Goal: Obtain resource: Download file/media

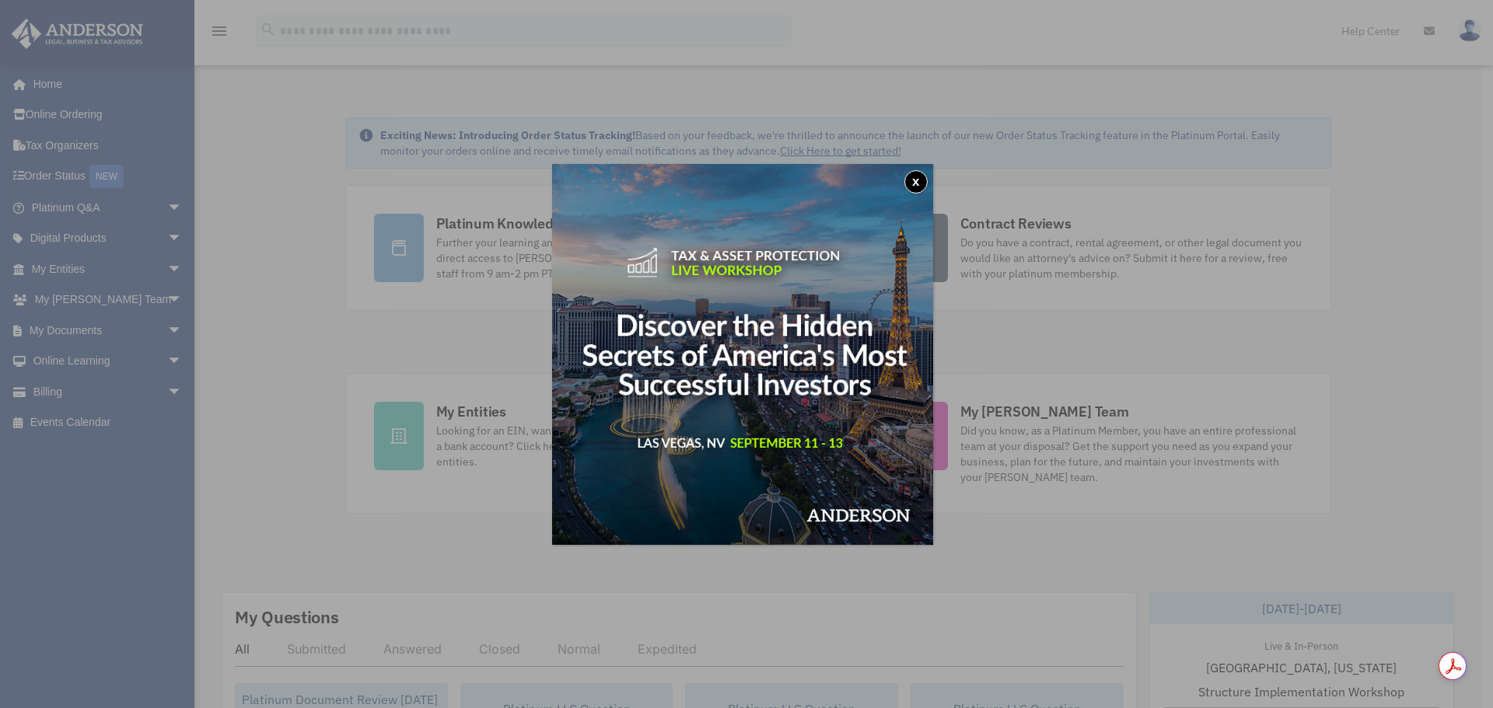
click at [921, 180] on button "x" at bounding box center [915, 181] width 23 height 23
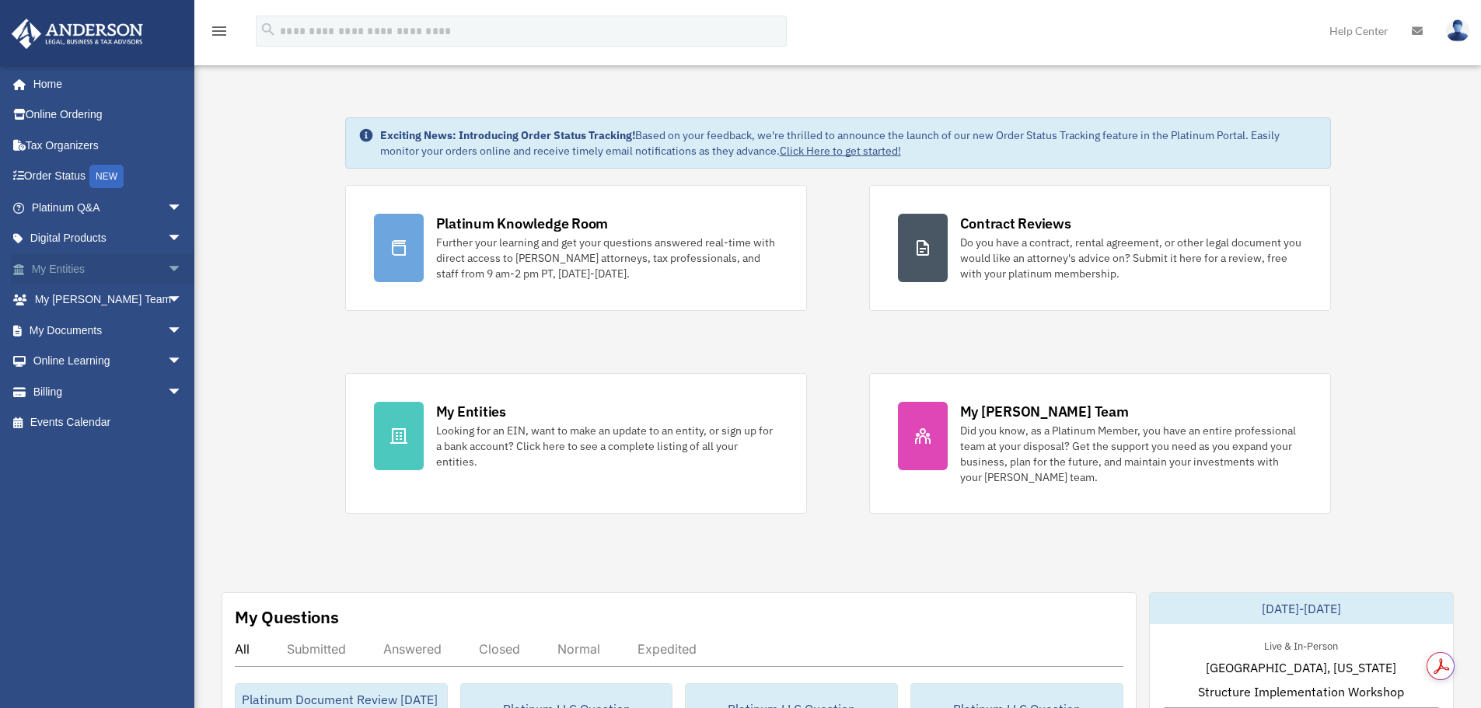
click at [167, 269] on span "arrow_drop_down" at bounding box center [182, 269] width 31 height 32
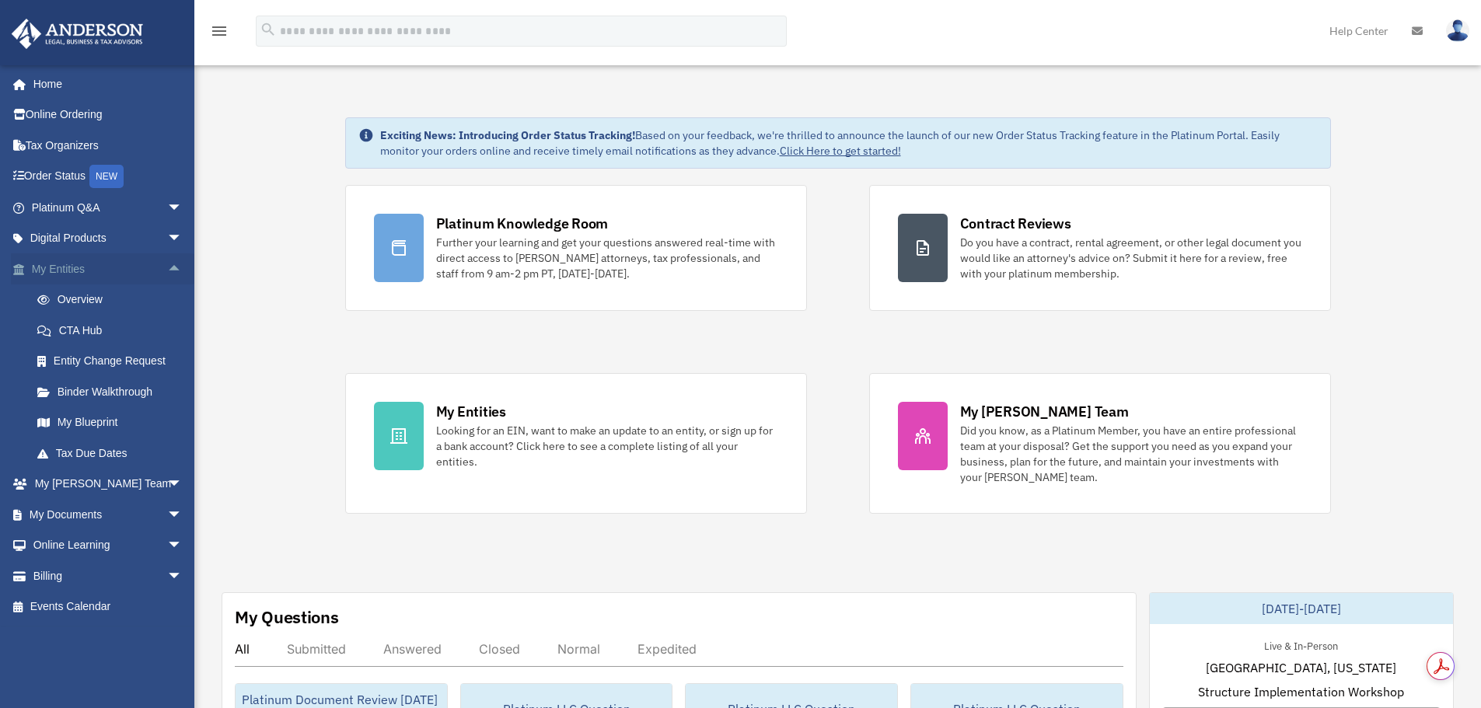
click at [167, 269] on span "arrow_drop_up" at bounding box center [182, 269] width 31 height 32
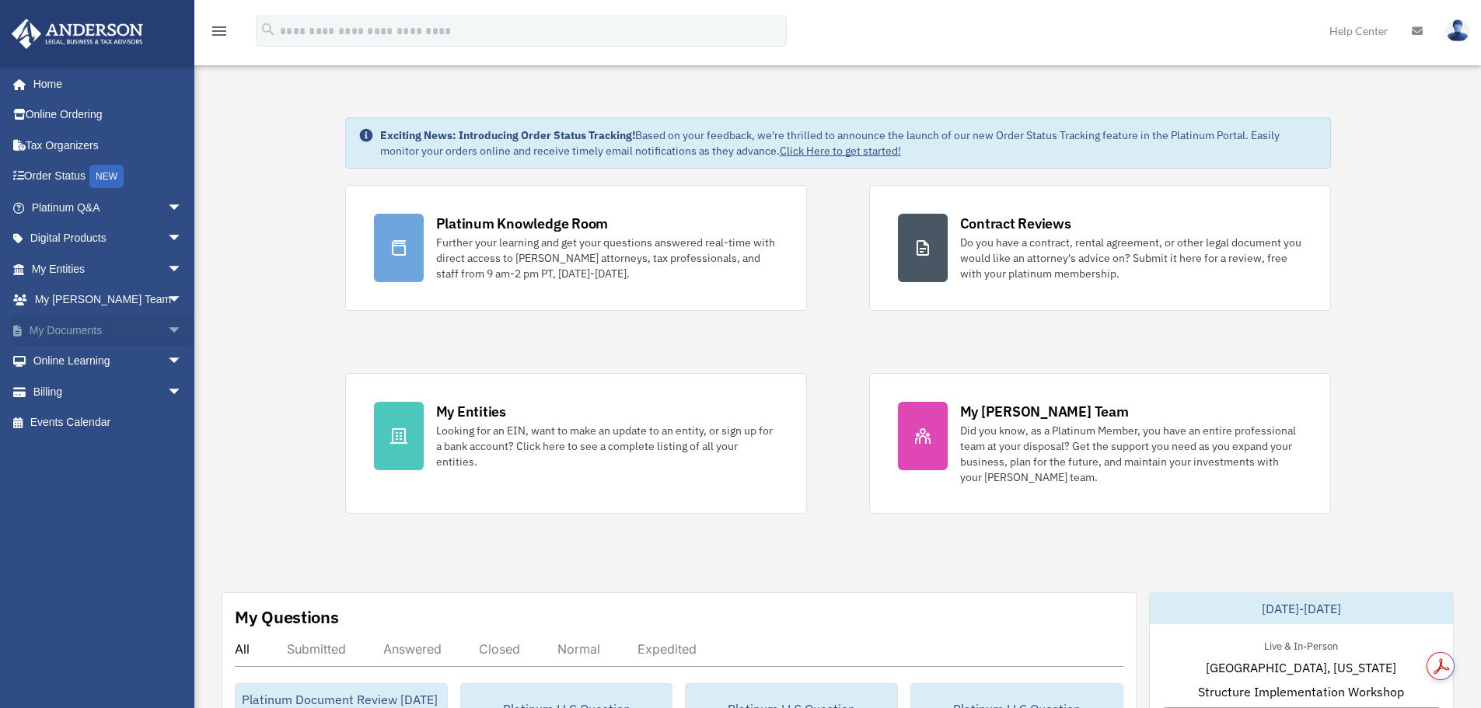
click at [167, 327] on span "arrow_drop_down" at bounding box center [182, 331] width 31 height 32
click at [67, 356] on link "Box" at bounding box center [114, 361] width 184 height 31
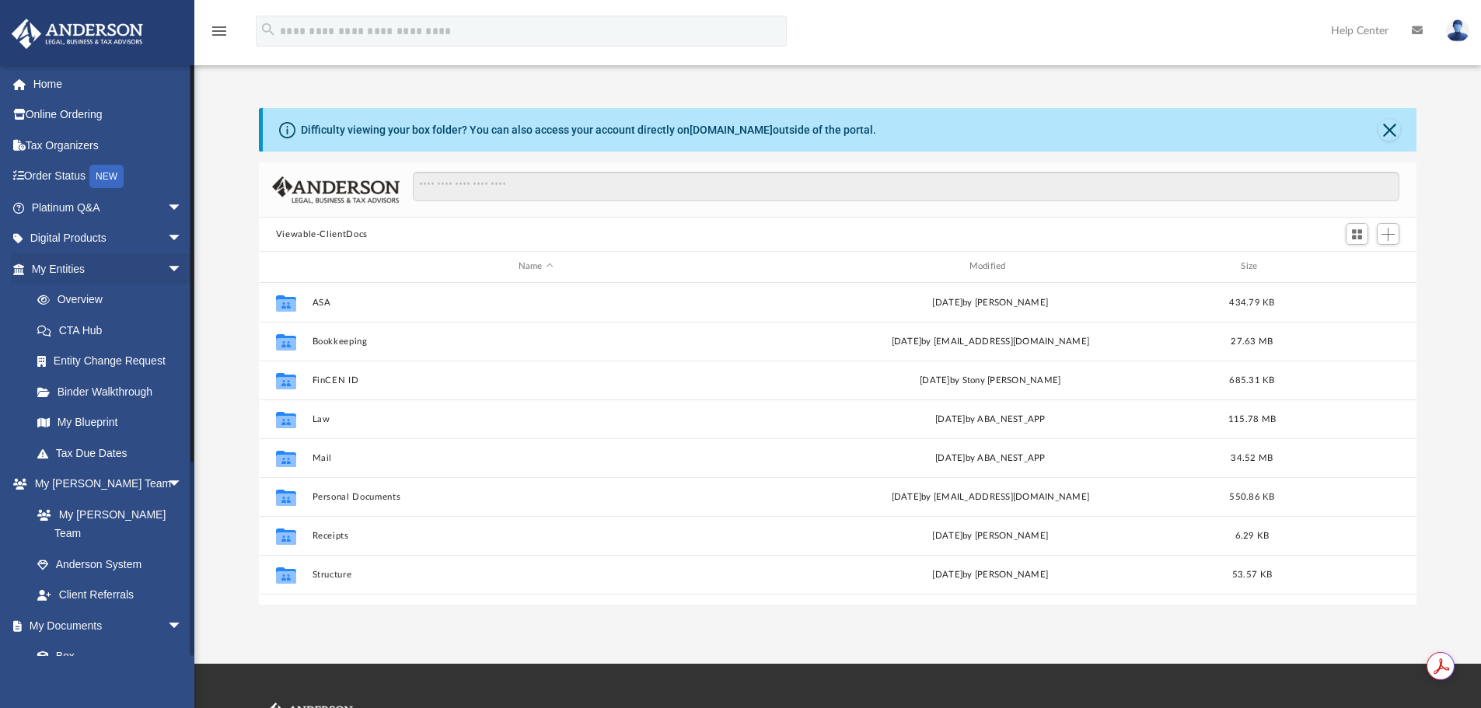
scroll to position [342, 1146]
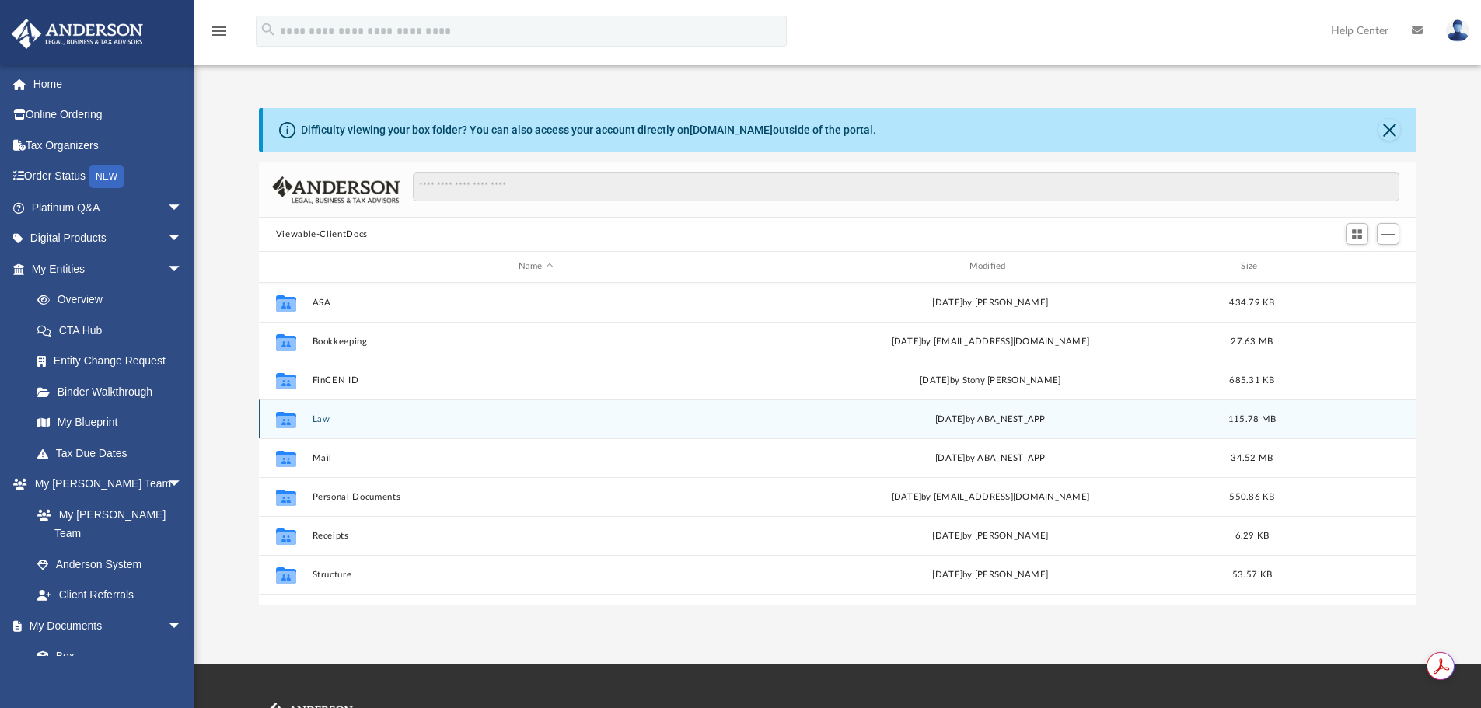
click at [287, 418] on icon "grid" at bounding box center [286, 421] width 20 height 12
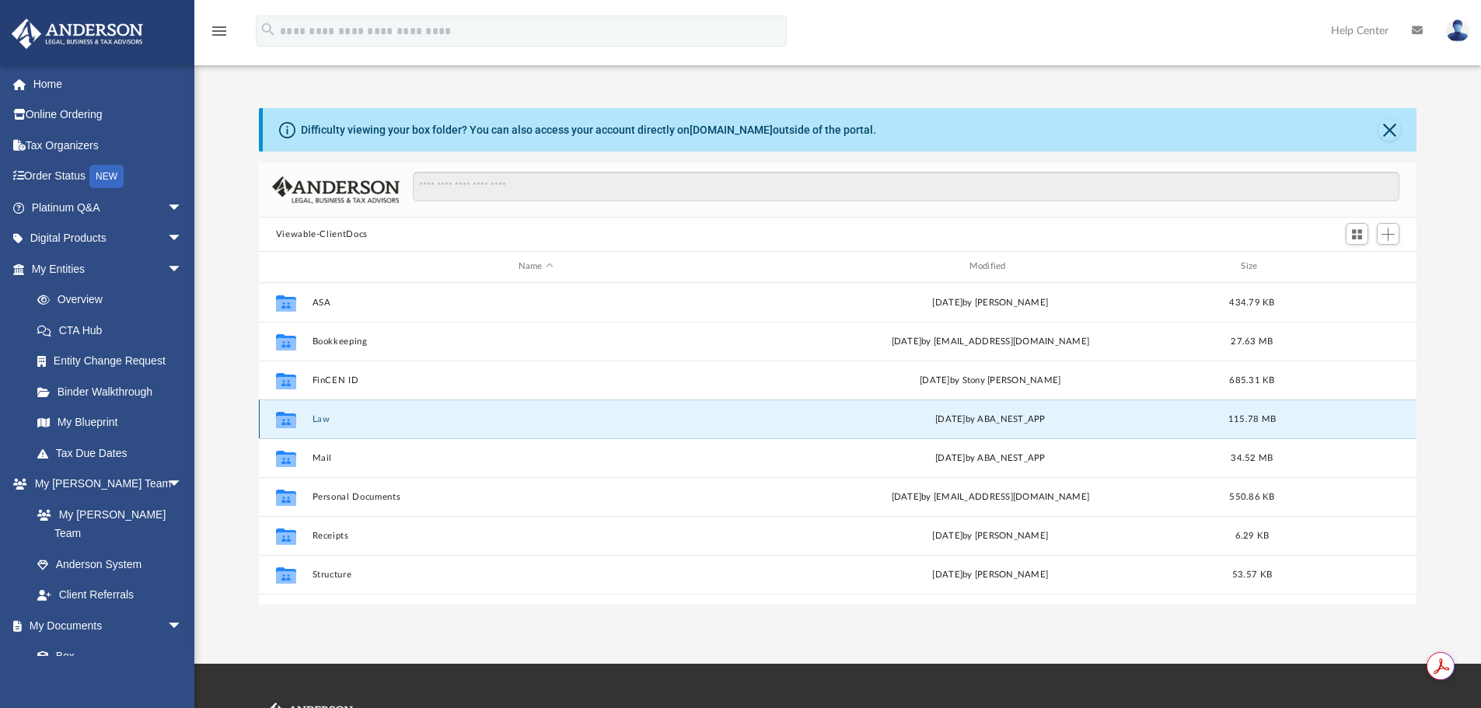
click at [320, 420] on button "Law" at bounding box center [536, 419] width 448 height 10
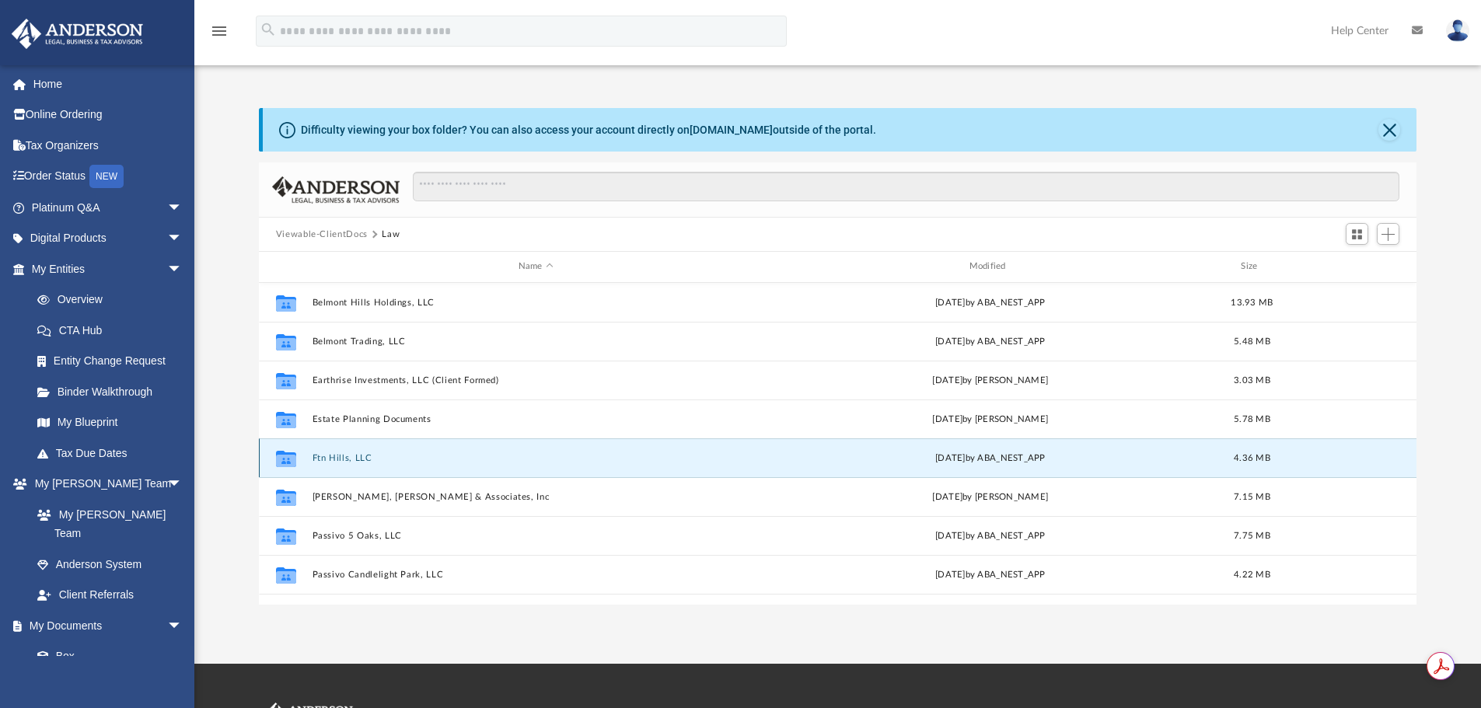
click at [348, 458] on button "Ftn Hills, LLC" at bounding box center [536, 458] width 448 height 10
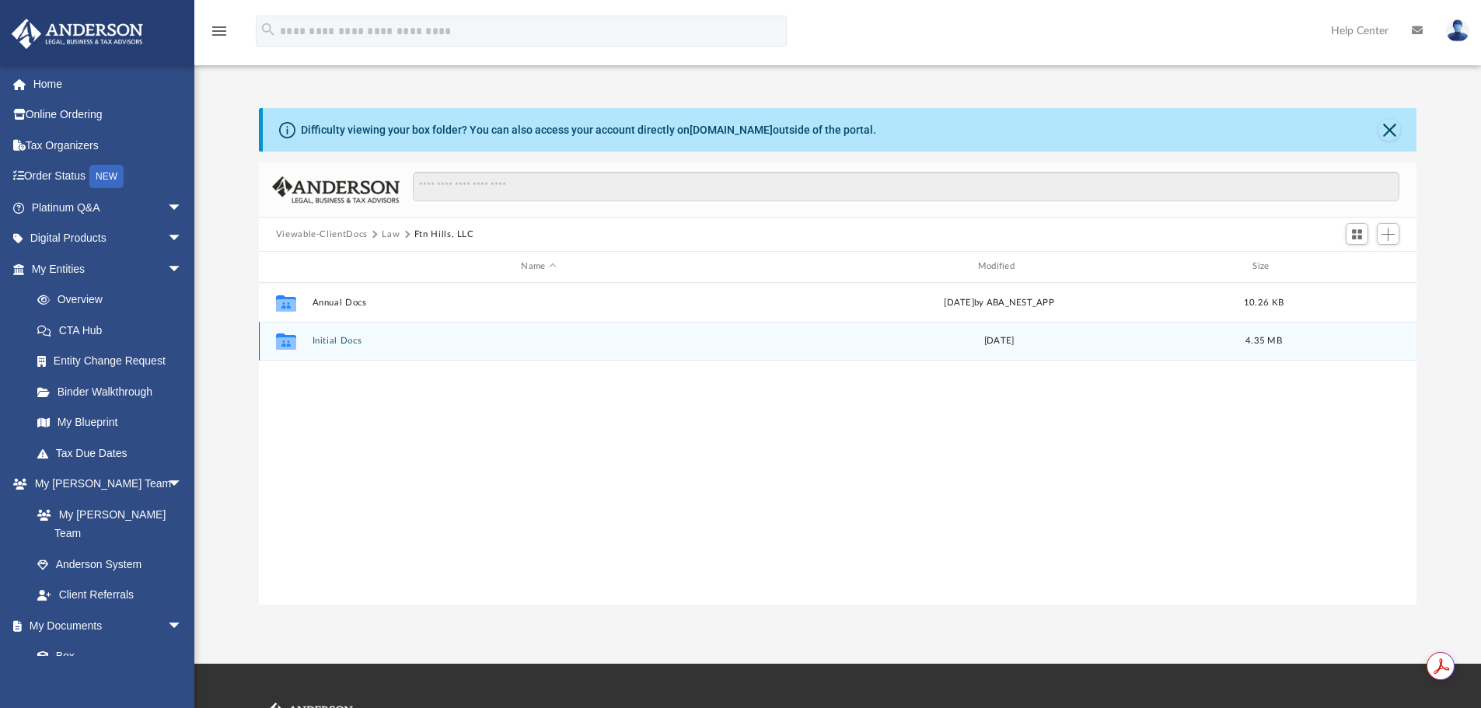
click at [342, 340] on button "Initial Docs" at bounding box center [538, 341] width 453 height 10
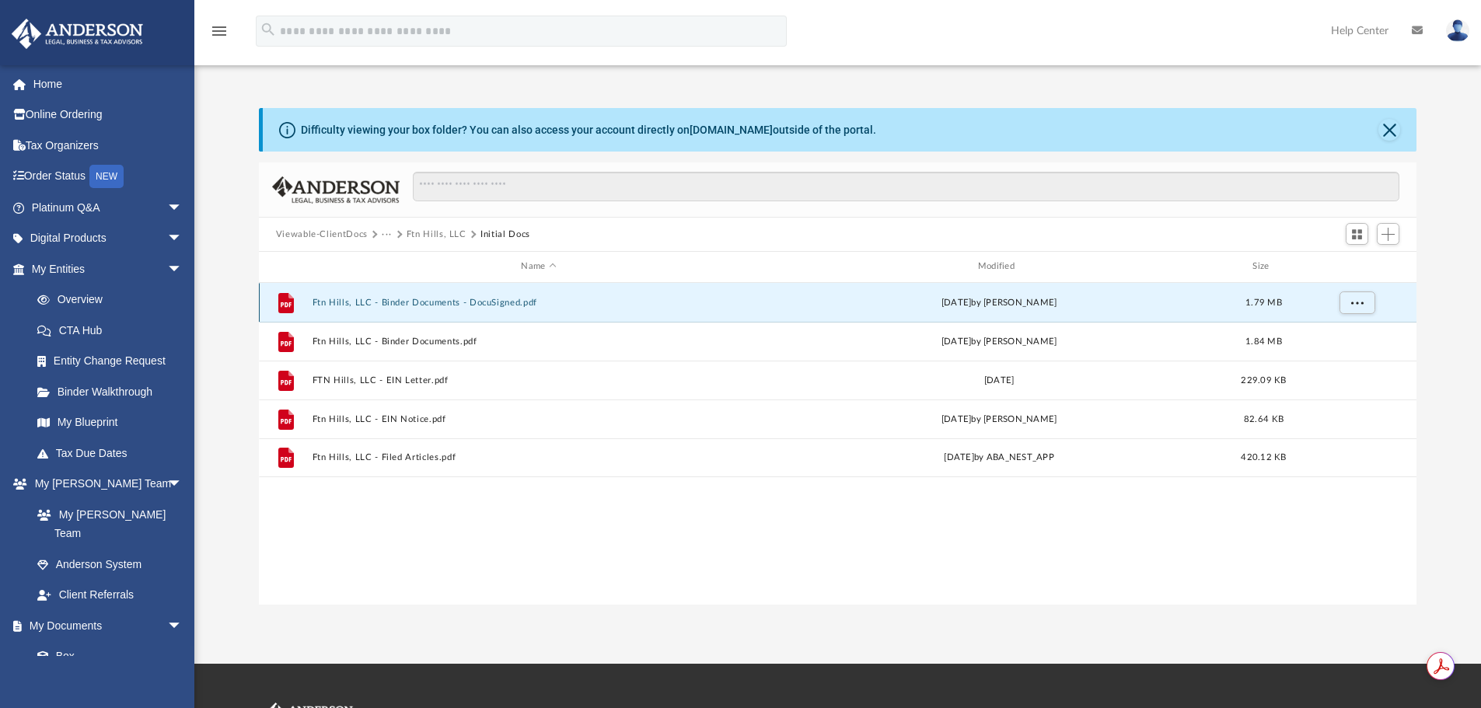
click at [418, 301] on button "Ftn Hills, LLC - Binder Documents - DocuSigned.pdf" at bounding box center [538, 303] width 453 height 10
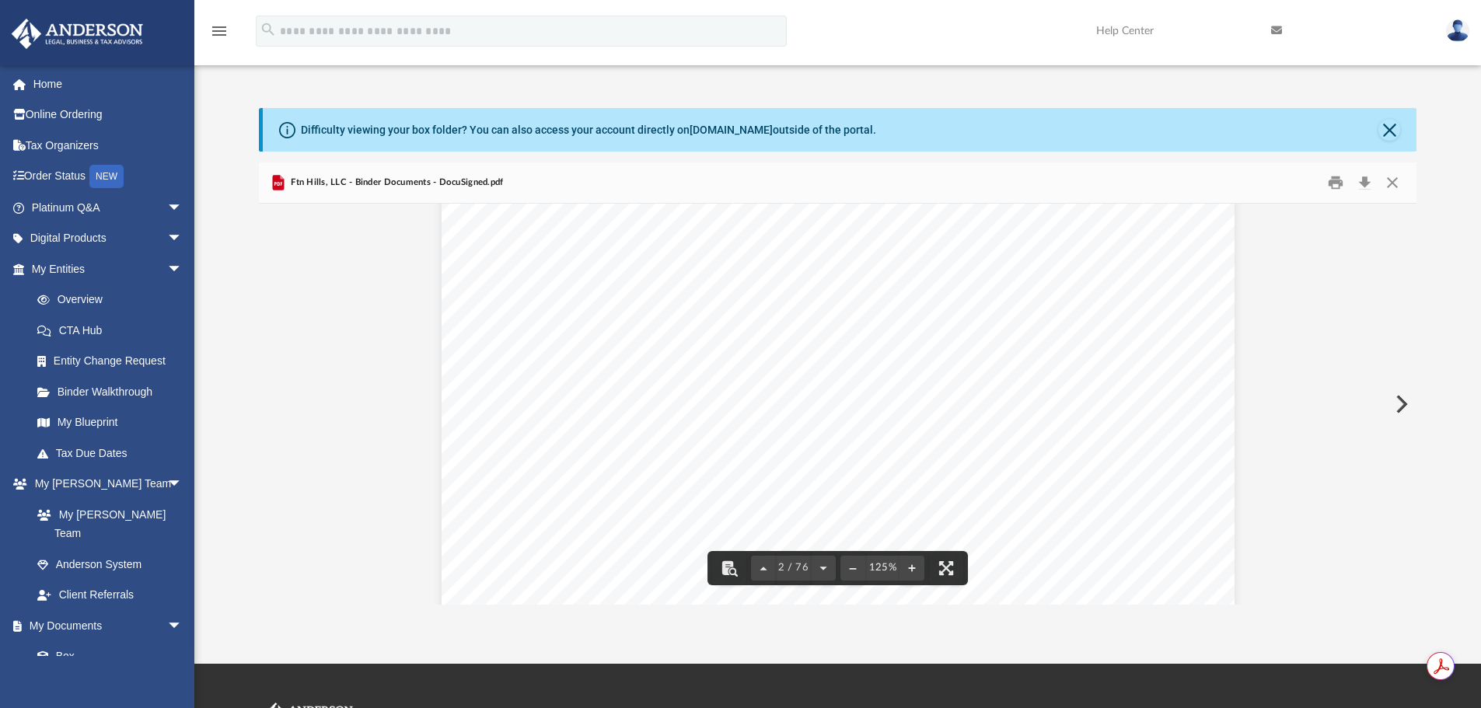
scroll to position [1400, 0]
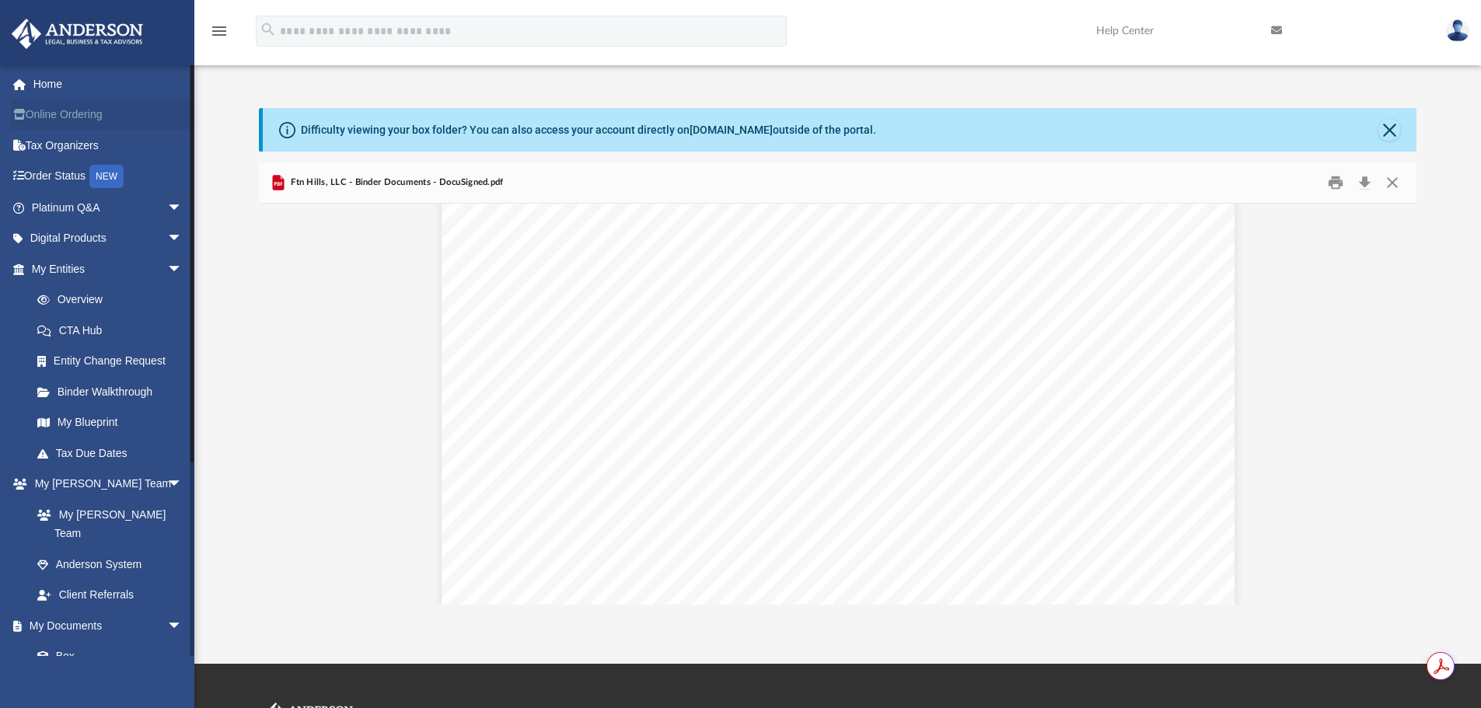
click at [79, 117] on link "Online Ordering" at bounding box center [108, 115] width 195 height 31
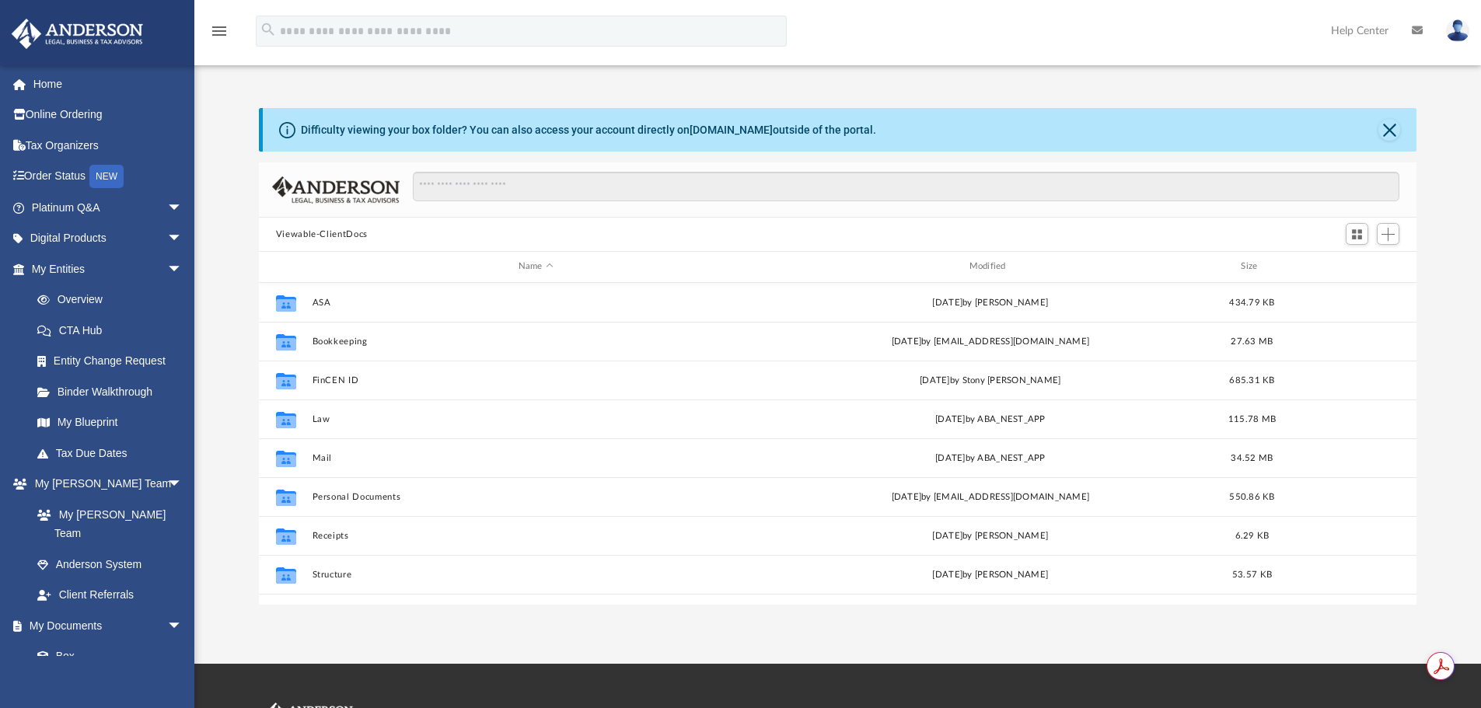
scroll to position [342, 1146]
click at [74, 117] on link "Online Ordering" at bounding box center [108, 115] width 195 height 31
click at [1459, 26] on img at bounding box center [1457, 30] width 23 height 23
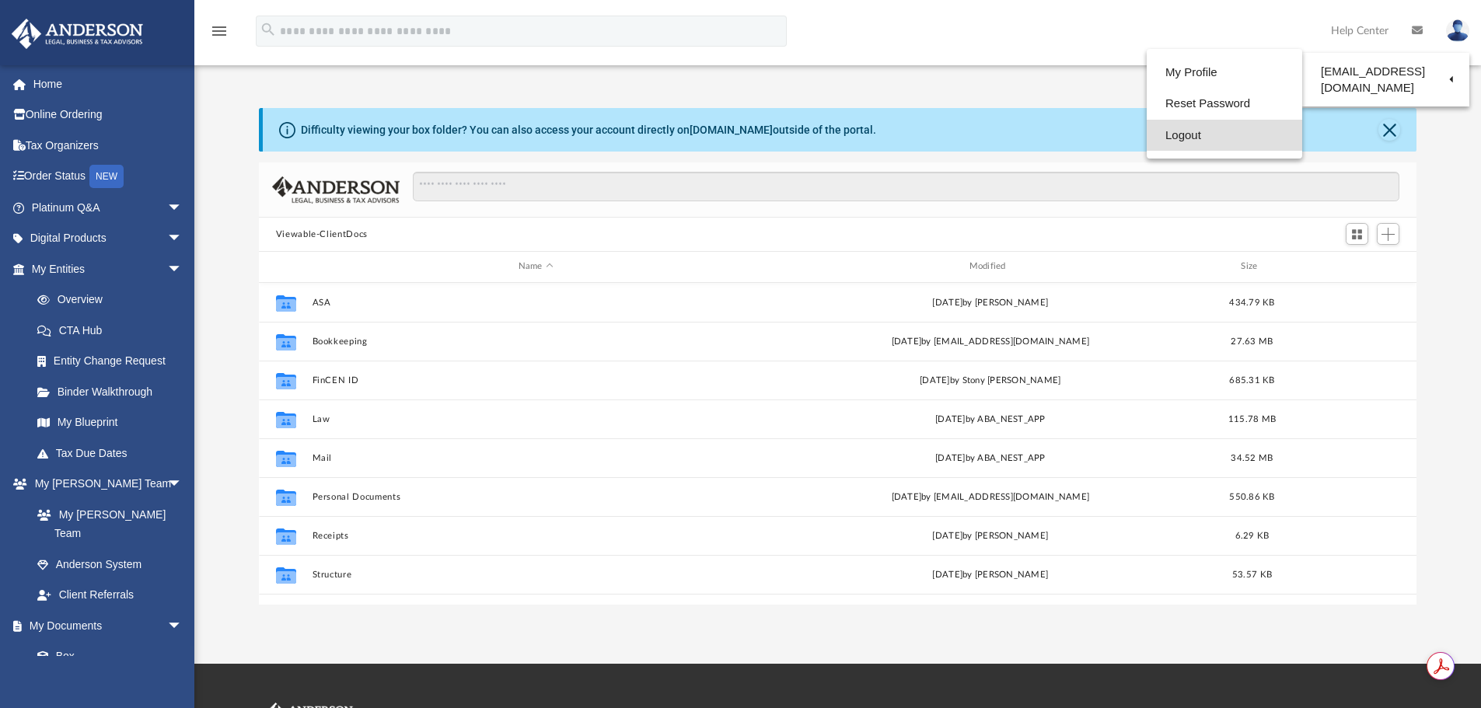
click at [1159, 136] on link "Logout" at bounding box center [1225, 136] width 156 height 32
